Goal: Navigation & Orientation: Understand site structure

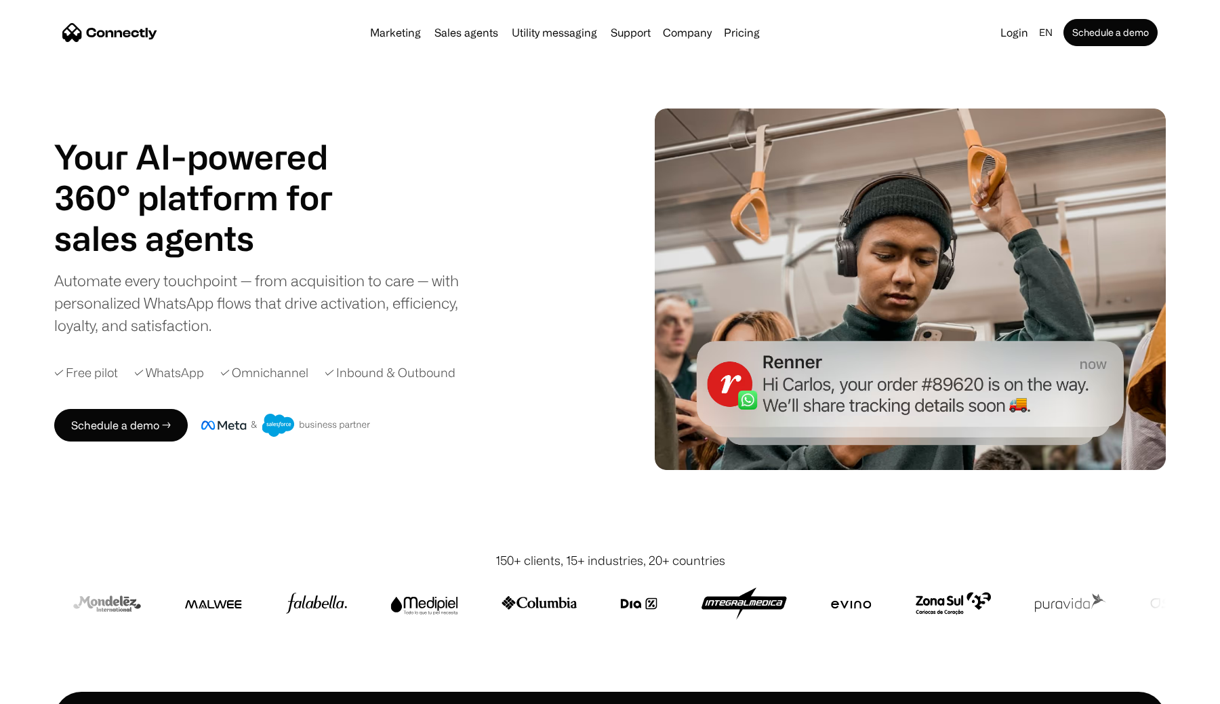
click at [413, 165] on div "Your AI-powered 360° platform for sales agents support utility sales agents Sli…" at bounding box center [267, 236] width 427 height 200
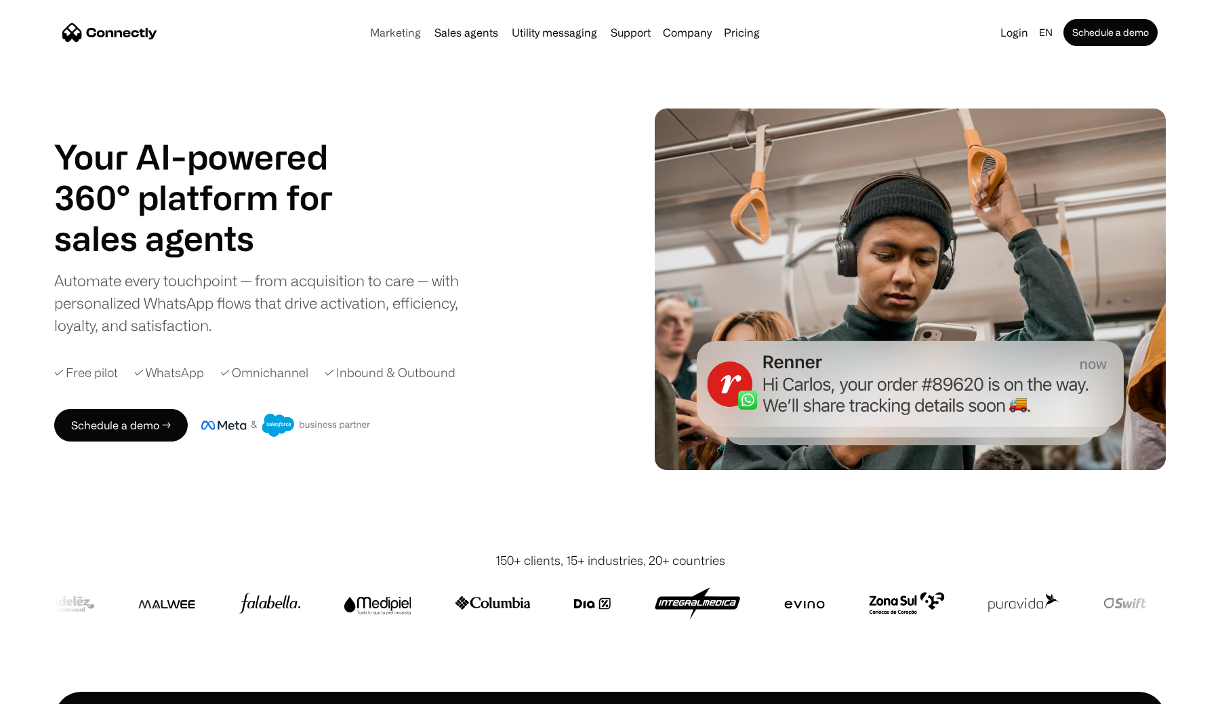
click at [401, 32] on link "Marketing" at bounding box center [396, 32] width 62 height 11
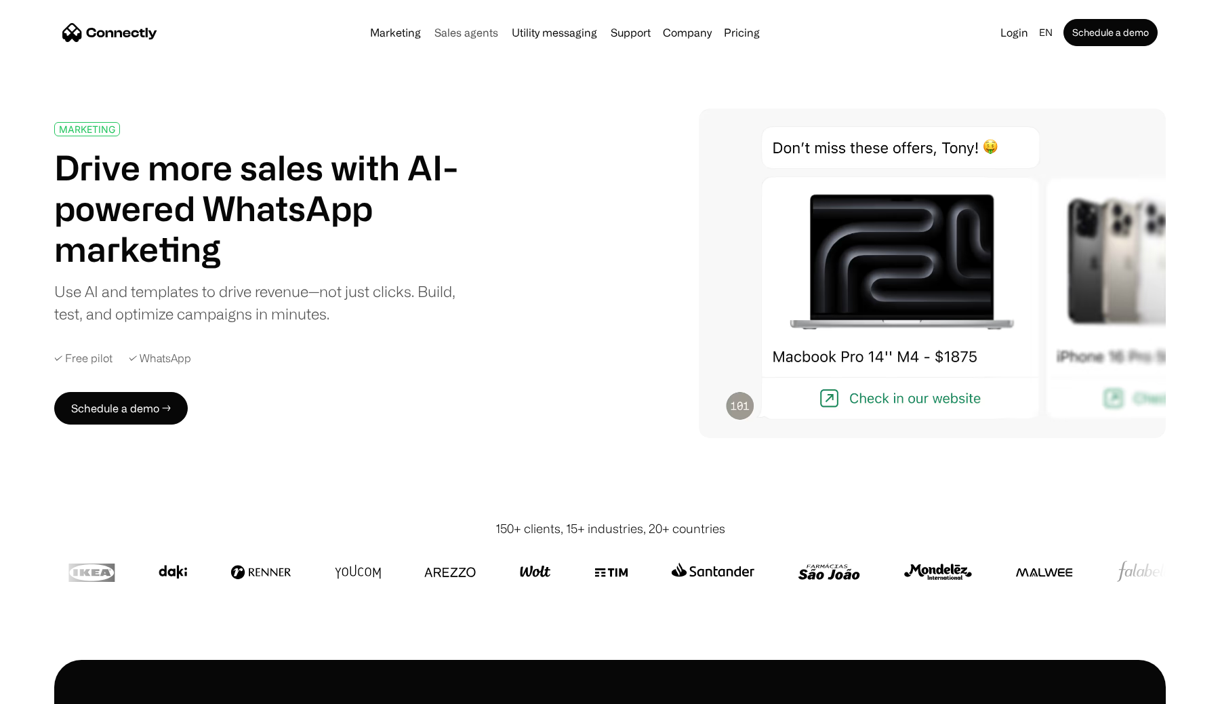
drag, startPoint x: 0, startPoint y: 0, endPoint x: 486, endPoint y: 33, distance: 487.2
click at [486, 33] on link "Sales agents" at bounding box center [466, 32] width 75 height 11
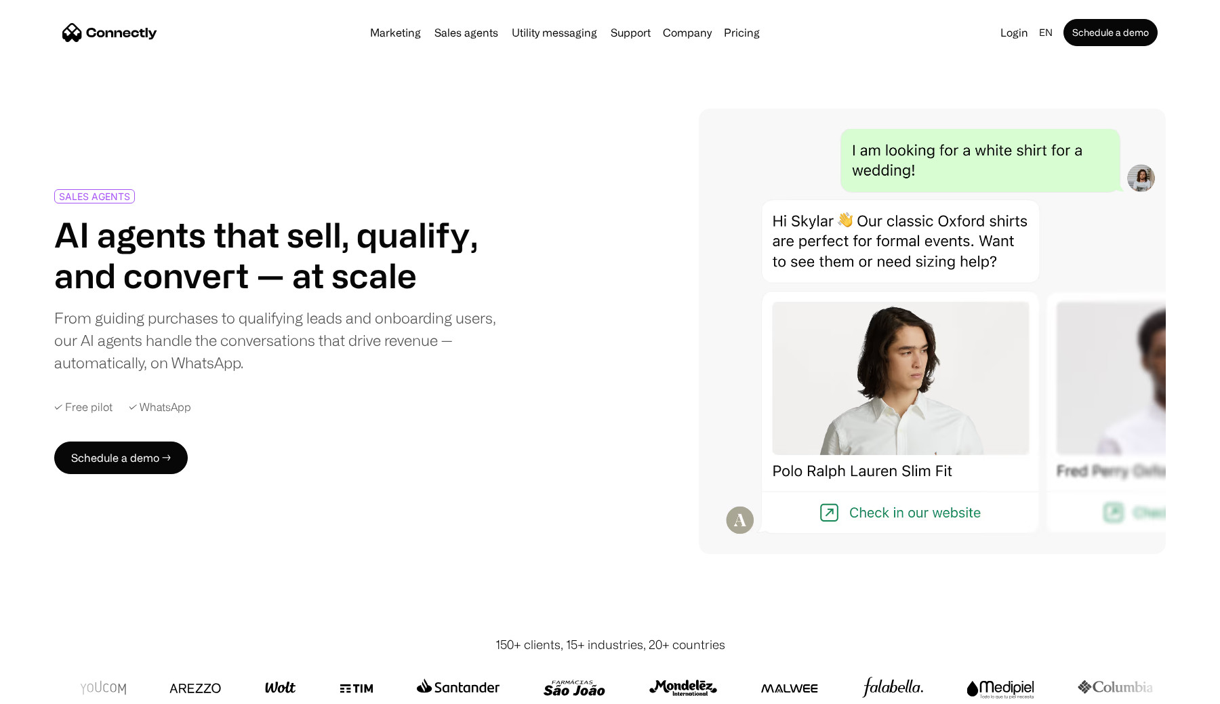
click at [462, 35] on link "Sales agents" at bounding box center [466, 32] width 75 height 11
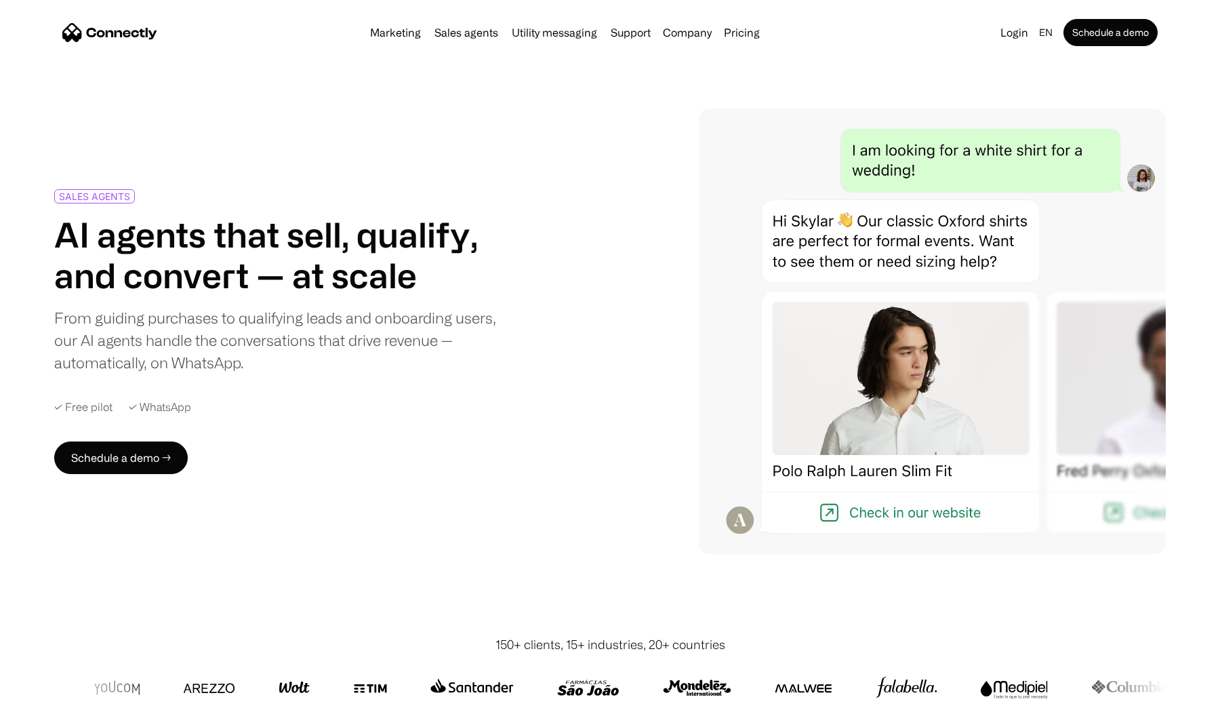
click at [115, 31] on img "home" at bounding box center [109, 32] width 95 height 19
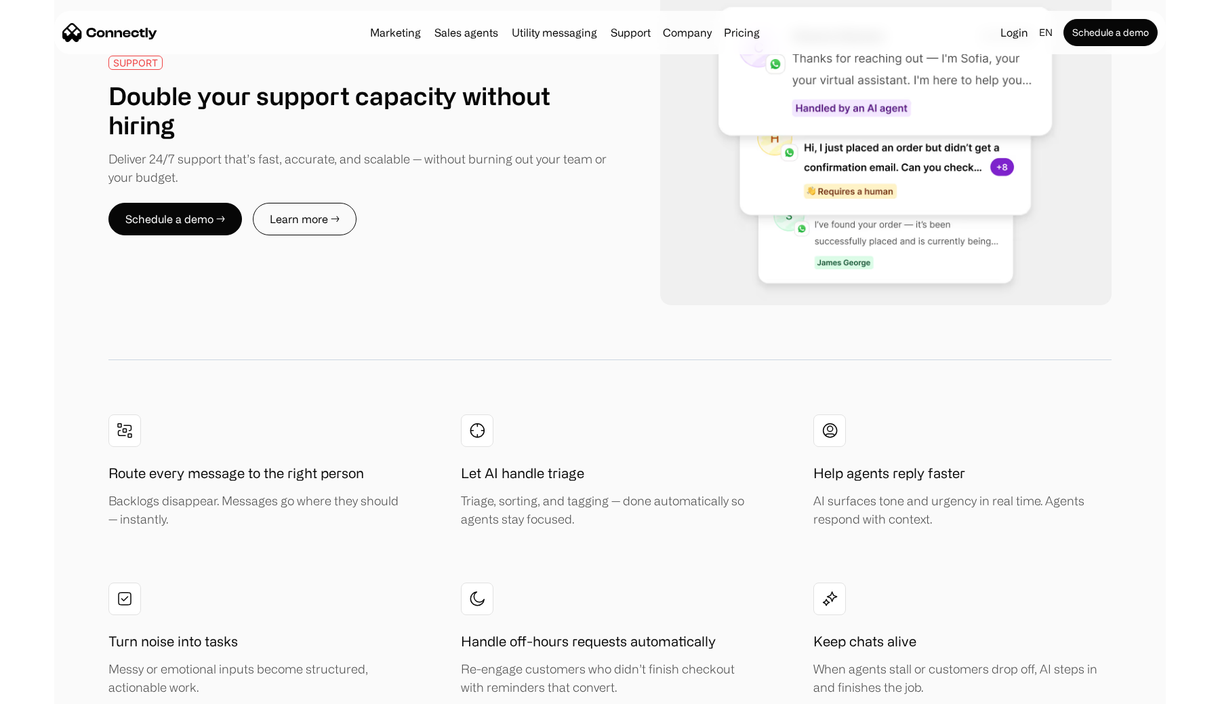
scroll to position [2754, 0]
